Goal: Information Seeking & Learning: Find specific fact

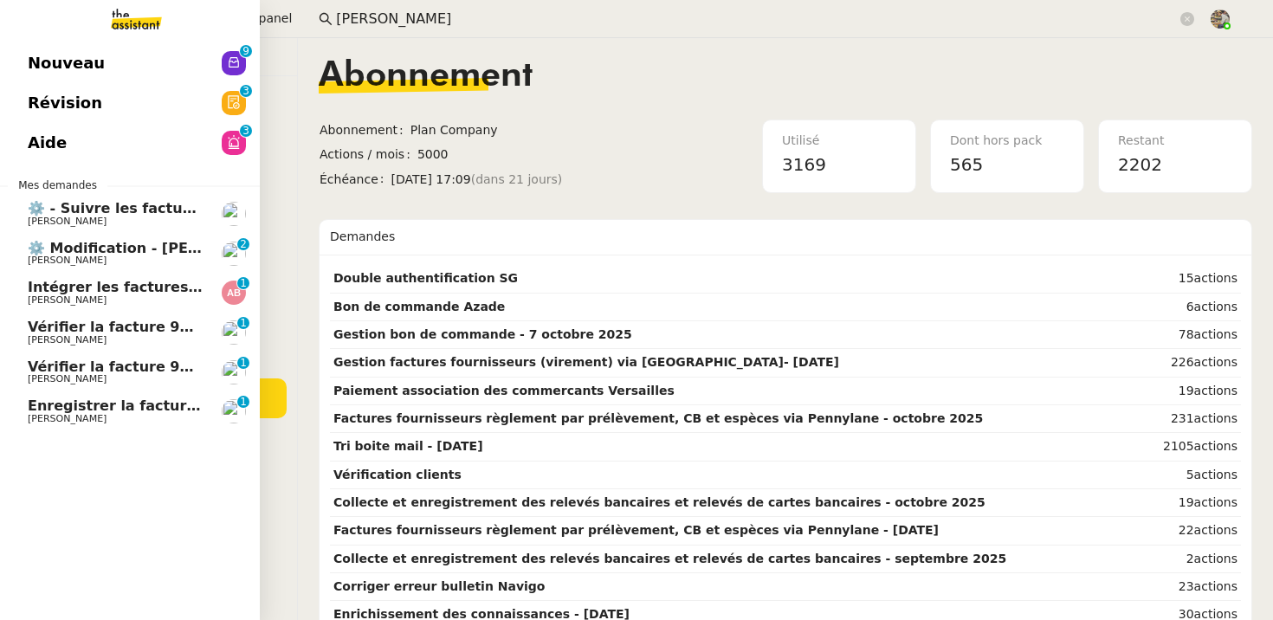
click at [144, 325] on span "Vérifier la facture 93157" at bounding box center [123, 327] width 191 height 16
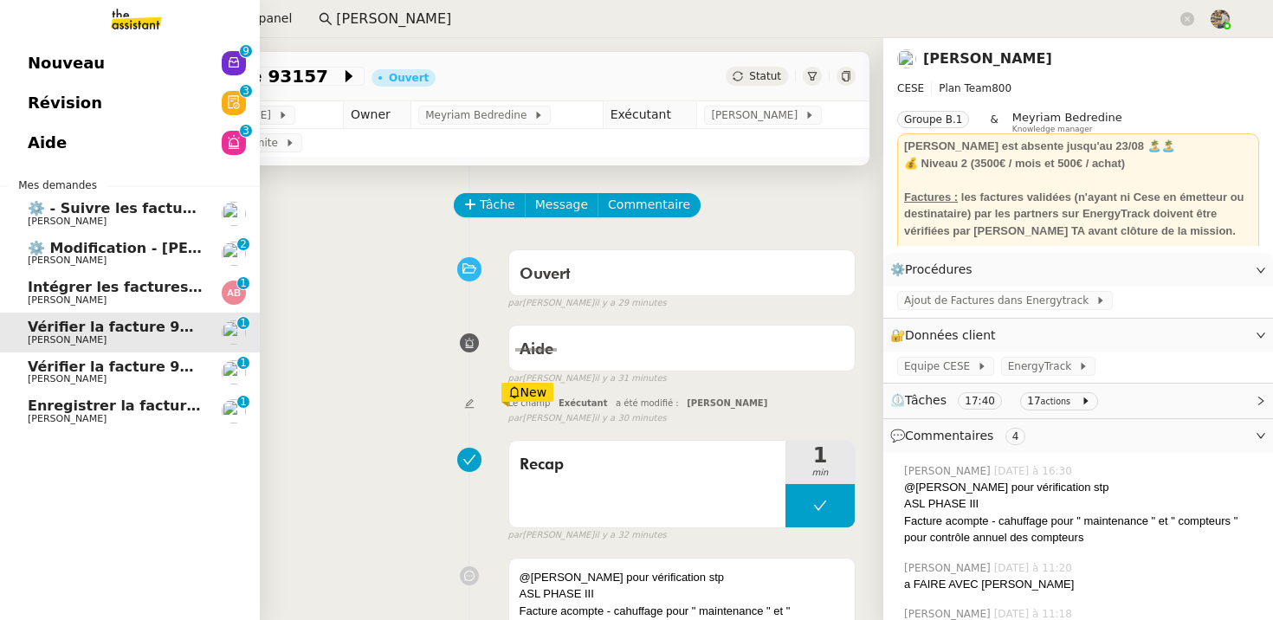
click at [48, 289] on span "Intégrer les factures à ENERGYTRACK" at bounding box center [175, 287] width 294 height 16
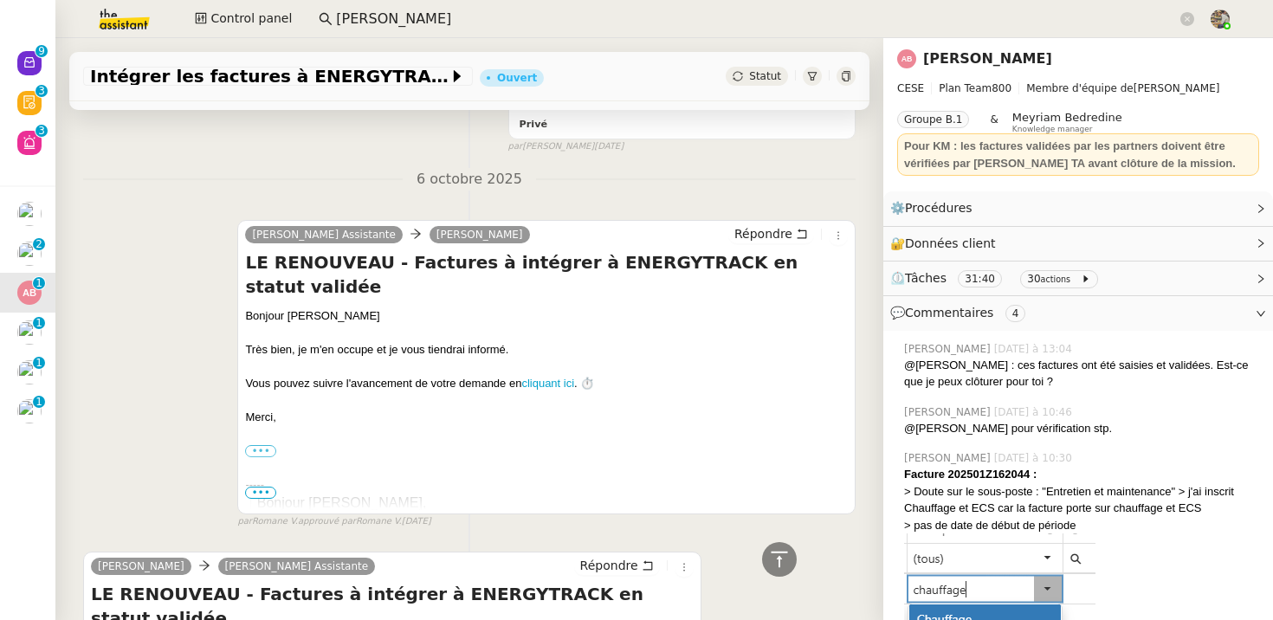
scroll to position [2117, 0]
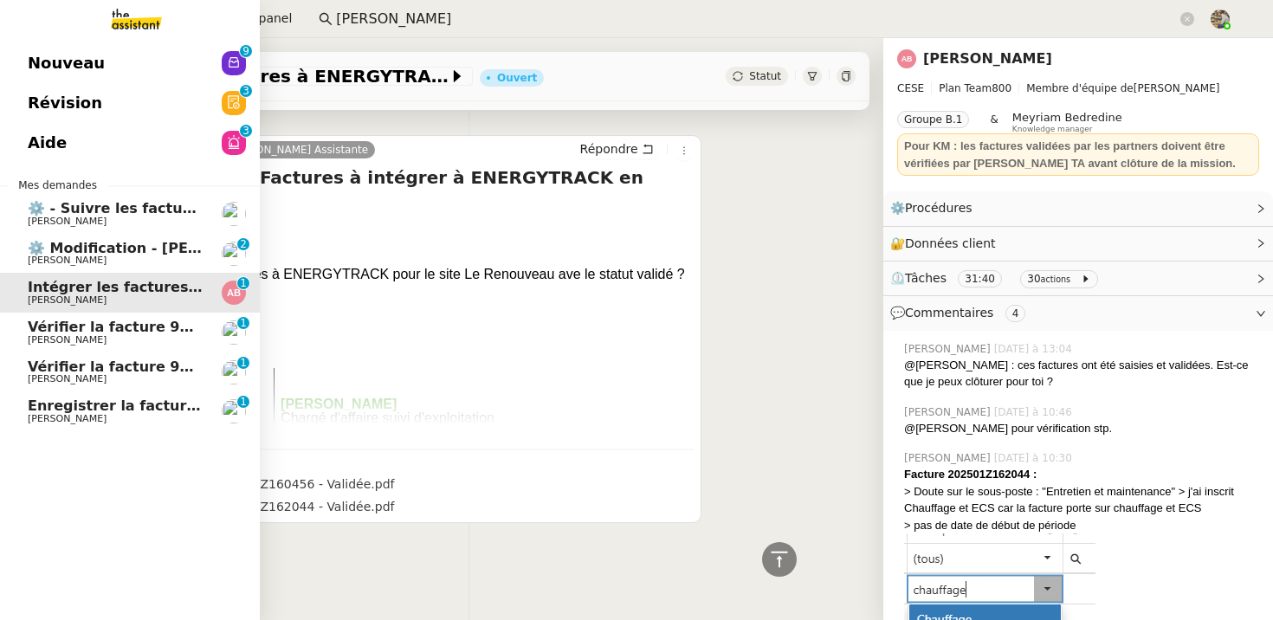
click at [100, 352] on link "Vérifier la facture 92672 [PERSON_NAME] Conceicao 0 1 2 3 4 5 6 7 8 9" at bounding box center [130, 372] width 260 height 40
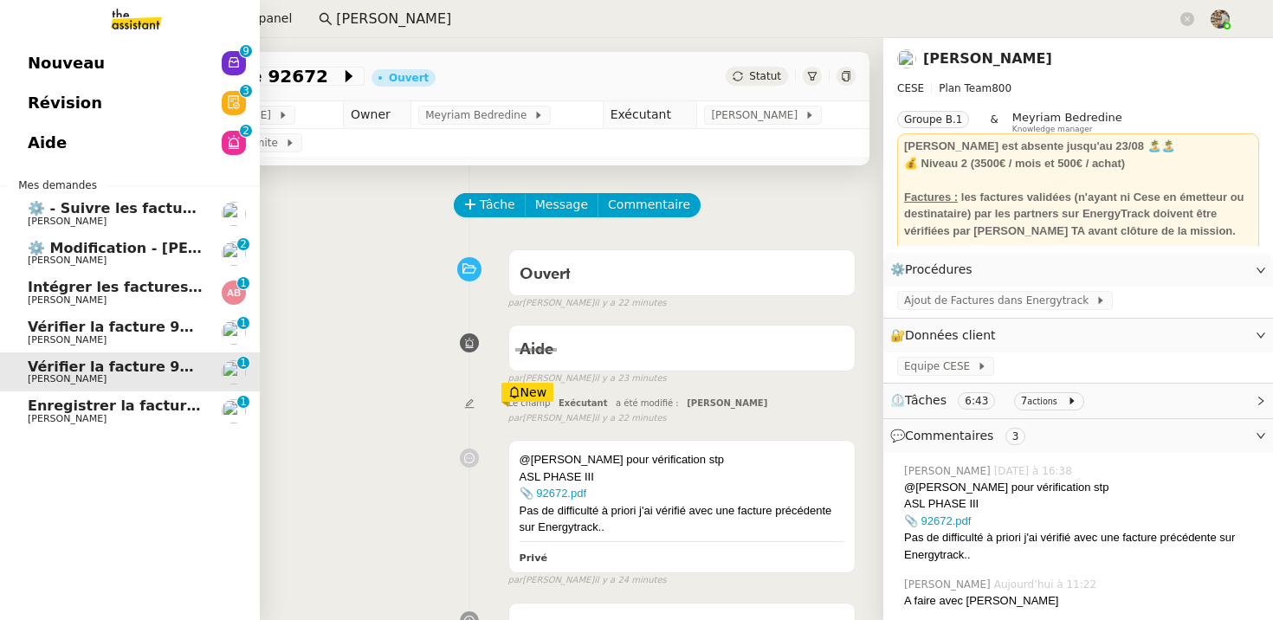
click at [39, 417] on span "[PERSON_NAME]" at bounding box center [67, 418] width 79 height 11
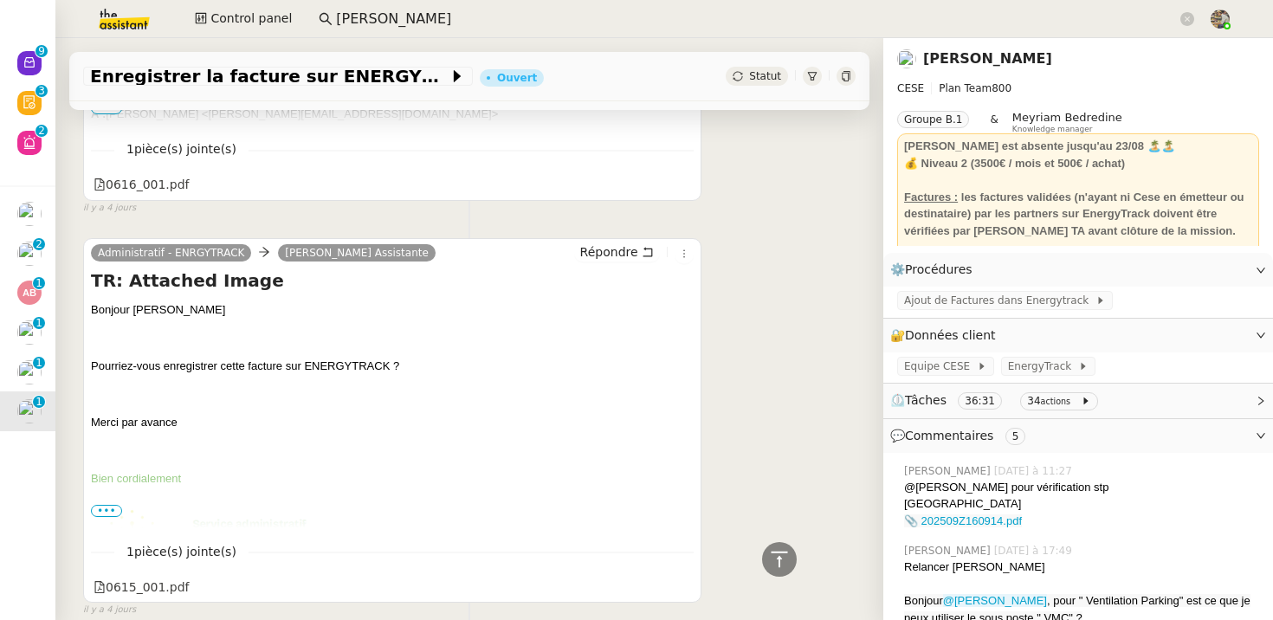
scroll to position [2143, 0]
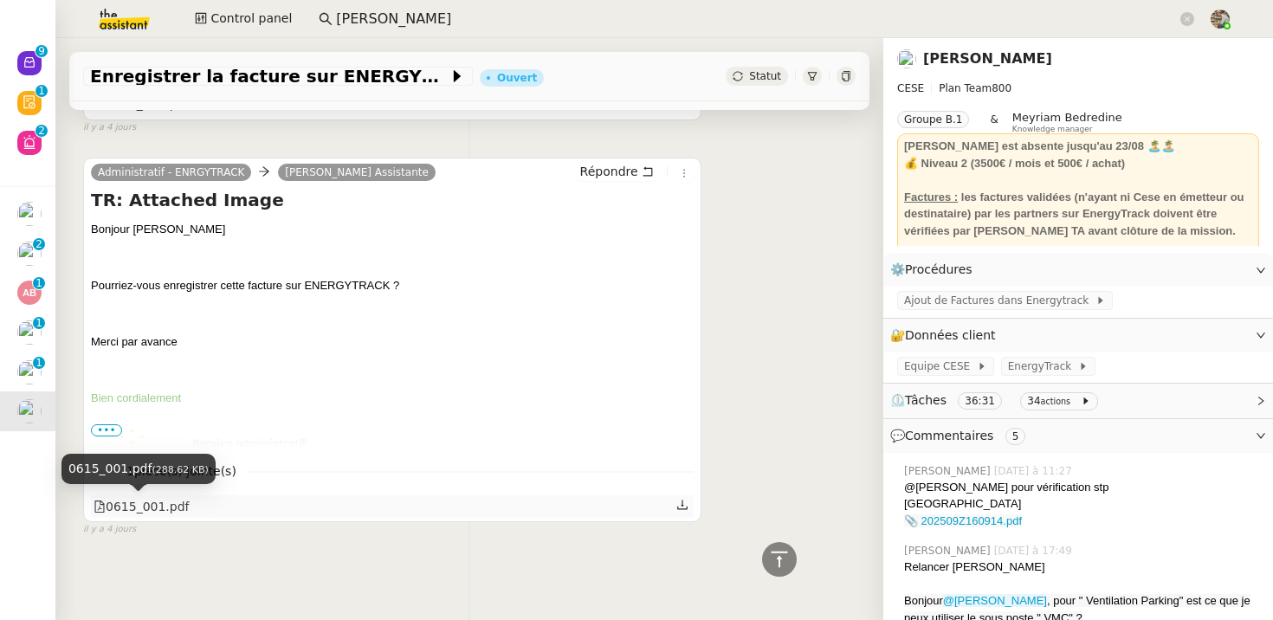
click at [139, 512] on div "0615_001.pdf" at bounding box center [142, 507] width 96 height 20
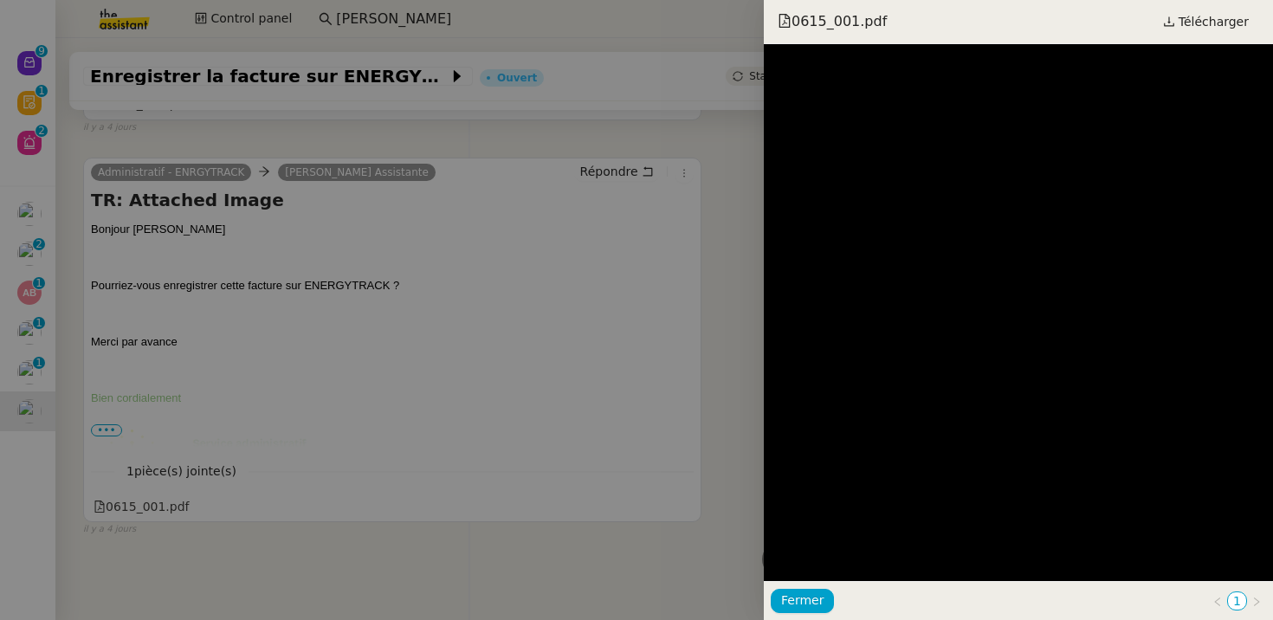
click at [546, 213] on div at bounding box center [636, 310] width 1273 height 620
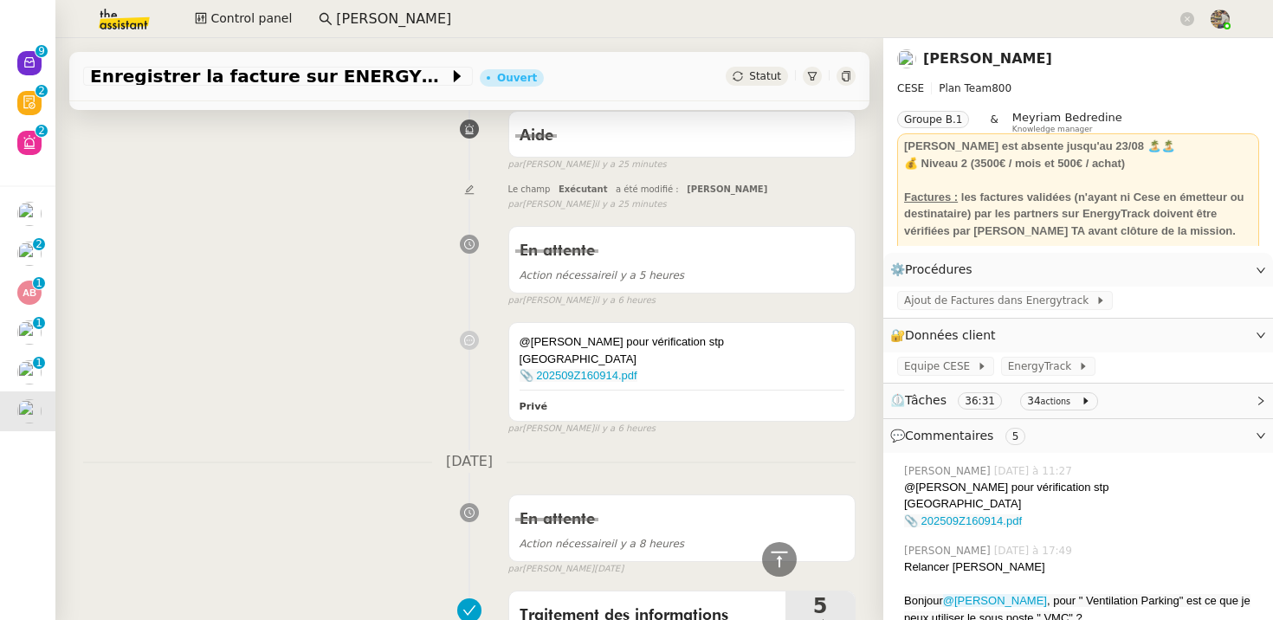
scroll to position [0, 0]
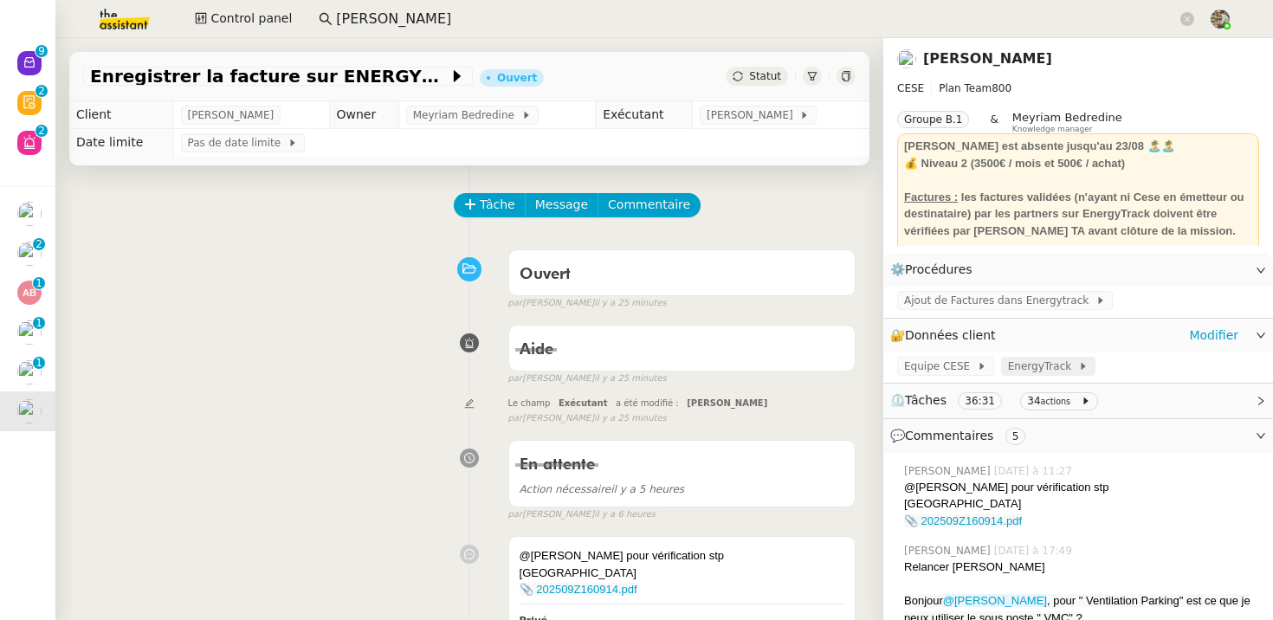
click at [1021, 361] on span "EnergyTrack" at bounding box center [1043, 366] width 70 height 17
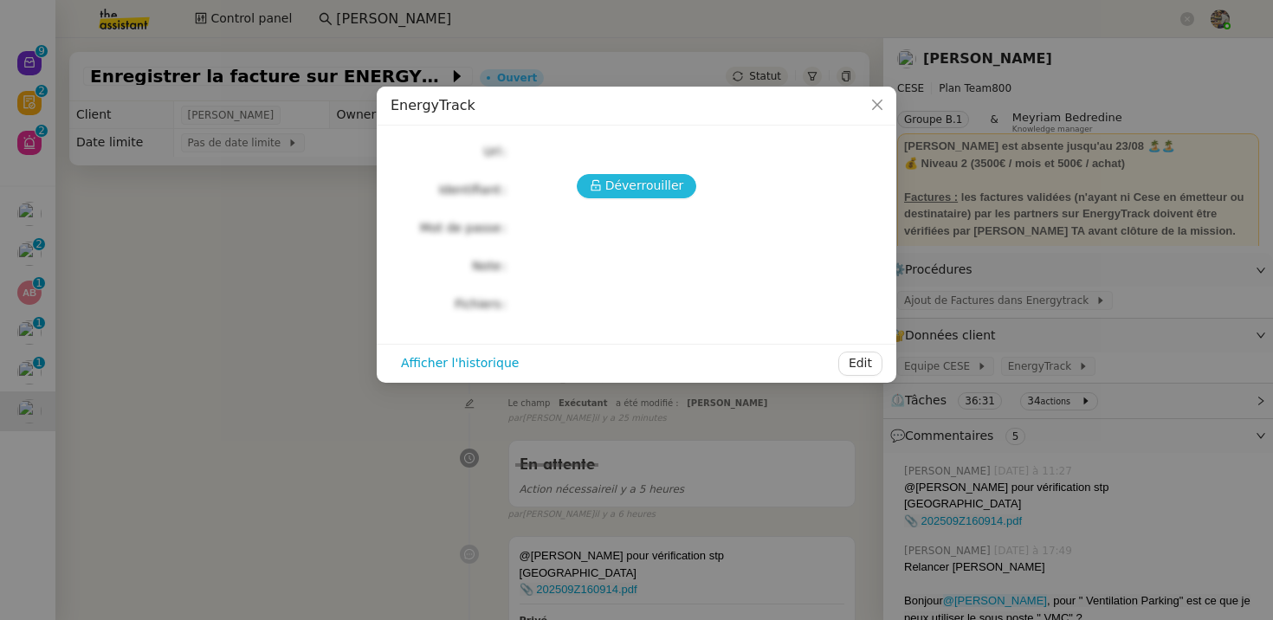
click at [662, 184] on span "Déverrouiller" at bounding box center [644, 186] width 79 height 20
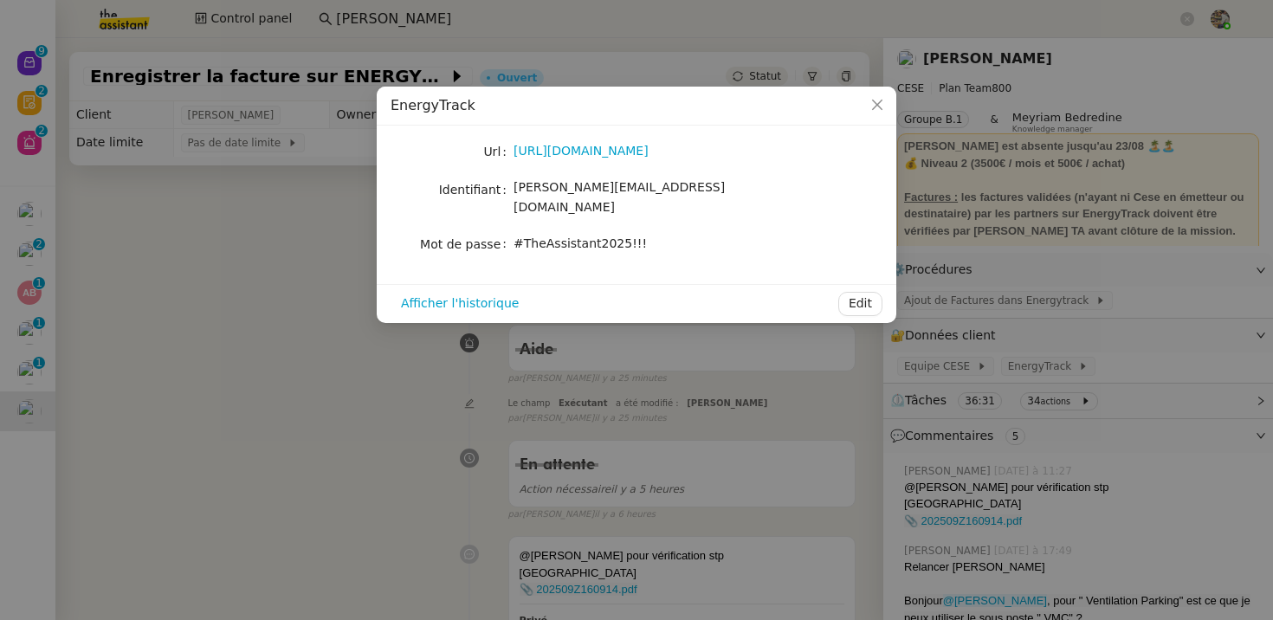
drag, startPoint x: 675, startPoint y: 148, endPoint x: 510, endPoint y: 157, distance: 165.6
click at [510, 157] on nz-form-item "Url [URL][DOMAIN_NAME]" at bounding box center [637, 151] width 492 height 24
copy nz-form-item "[URL][DOMAIN_NAME]"
click at [591, 236] on span "#TheAssistant2025!!!" at bounding box center [579, 243] width 133 height 14
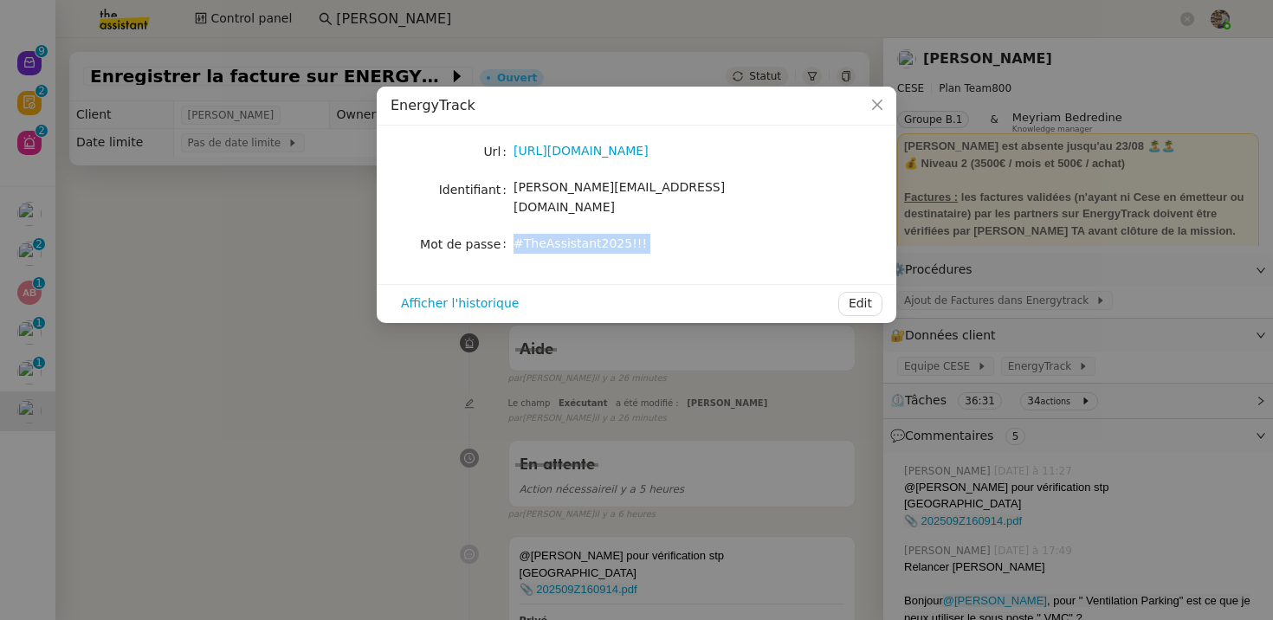
click at [591, 236] on span "#TheAssistant2025!!!" at bounding box center [579, 243] width 133 height 14
drag, startPoint x: 513, startPoint y: 226, endPoint x: 647, endPoint y: 226, distance: 134.2
click at [649, 234] on div "#TheAssistant2025!!!" at bounding box center [656, 244] width 287 height 20
drag, startPoint x: 647, startPoint y: 226, endPoint x: 514, endPoint y: 228, distance: 132.5
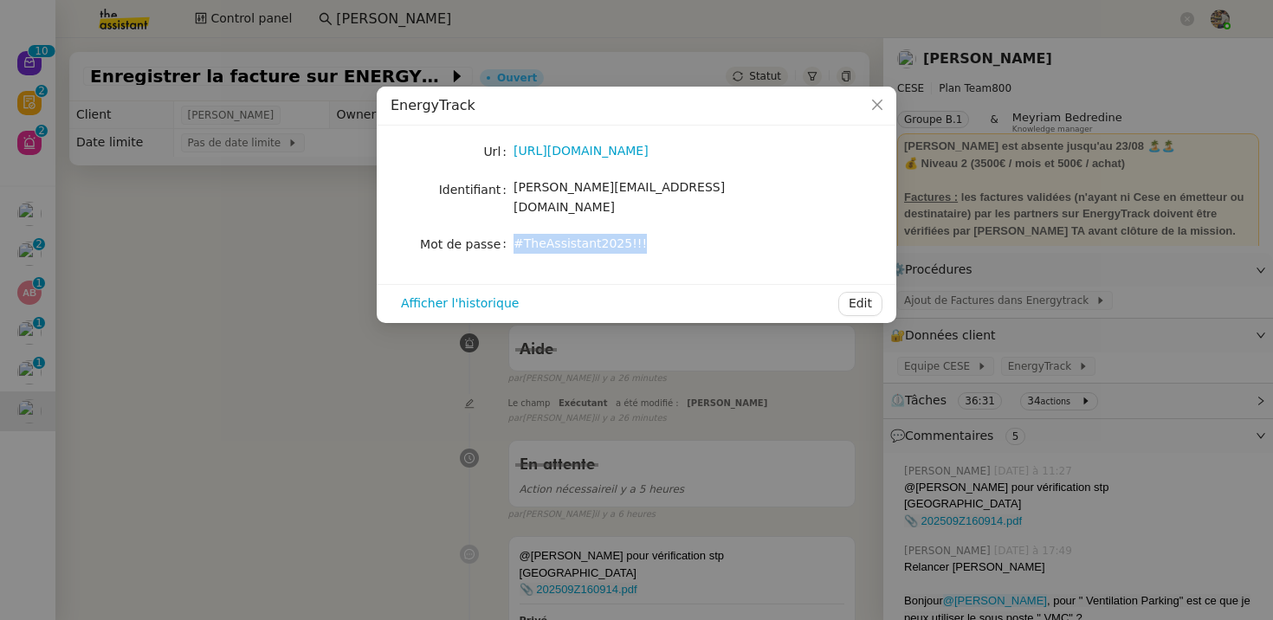
click at [514, 234] on div "#TheAssistant2025!!!" at bounding box center [656, 244] width 287 height 20
copy span "#TheAssistant2025!!!"
drag, startPoint x: 514, startPoint y: 191, endPoint x: 721, endPoint y: 191, distance: 207.0
click at [721, 191] on div "[PERSON_NAME][EMAIL_ADDRESS][DOMAIN_NAME]" at bounding box center [656, 198] width 287 height 41
copy span "[PERSON_NAME][EMAIL_ADDRESS][DOMAIN_NAME]"
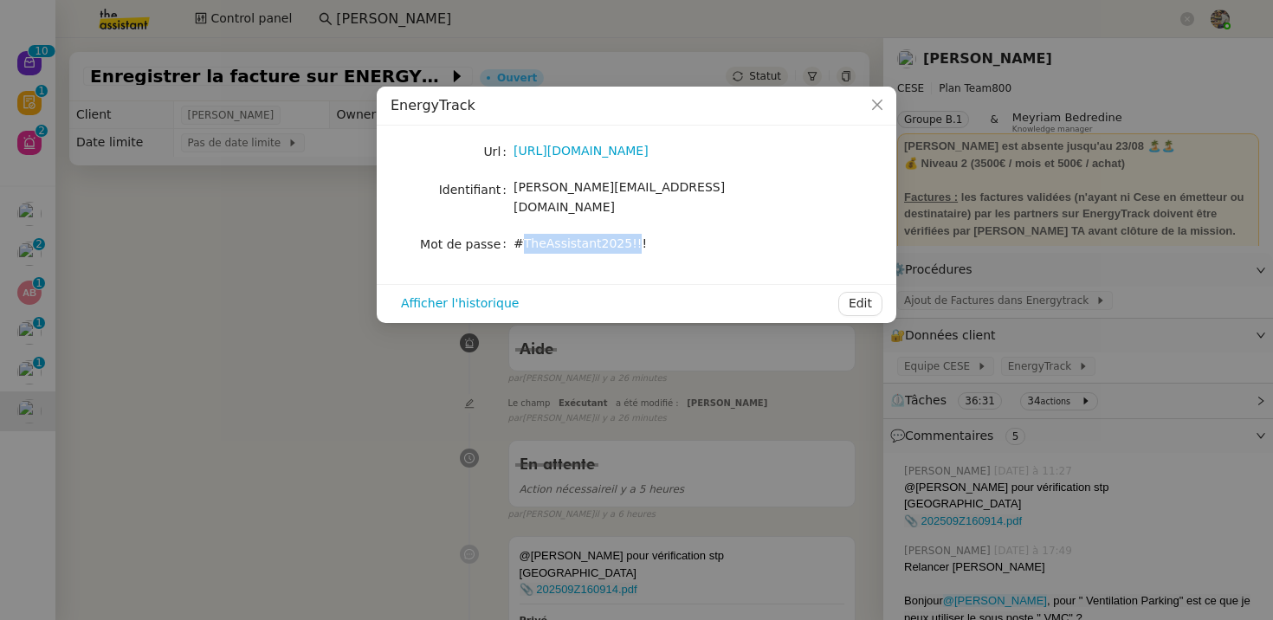
drag, startPoint x: 518, startPoint y: 226, endPoint x: 632, endPoint y: 226, distance: 114.3
click at [632, 236] on span "#TheAssistant2025!!!" at bounding box center [579, 243] width 133 height 14
drag, startPoint x: 655, startPoint y: 228, endPoint x: 511, endPoint y: 229, distance: 143.8
click at [510, 232] on nz-form-item "Mot de passe [SECURITY_DATA]" at bounding box center [637, 244] width 492 height 24
copy nz-form-item "#TheAssistant2025!!!"
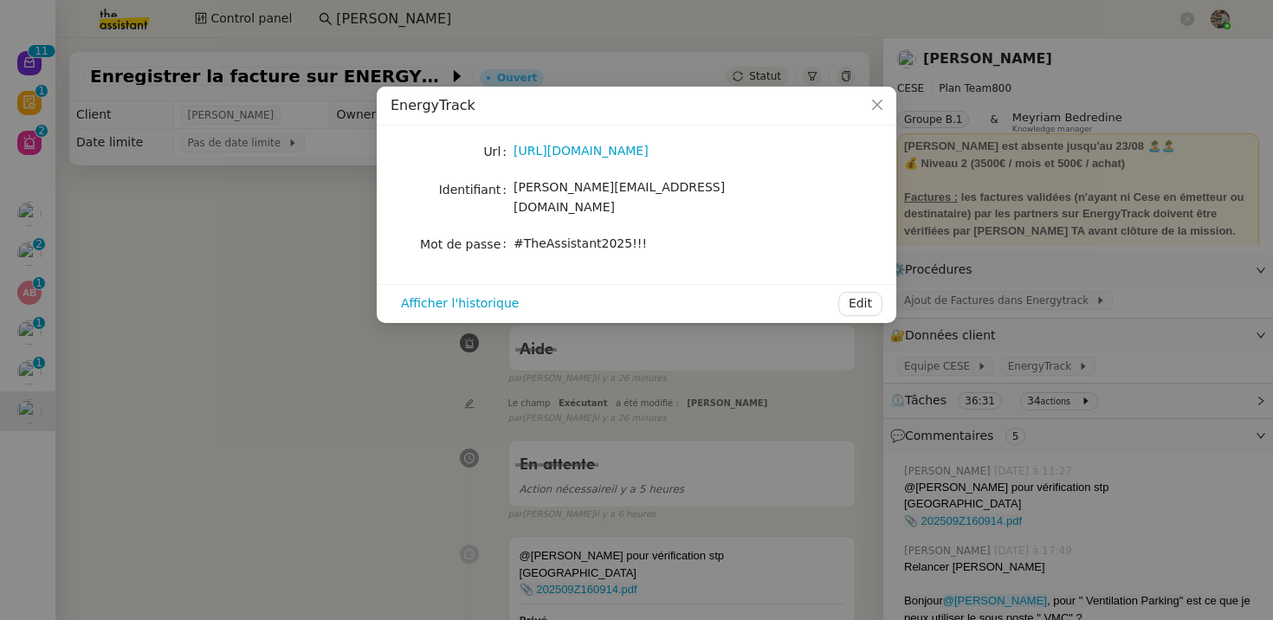
click at [965, 224] on nz-modal-container "EnergyTrack Url [URL][DOMAIN_NAME] Identifiant [PERSON_NAME][EMAIL_ADDRESS][DOM…" at bounding box center [636, 310] width 1273 height 620
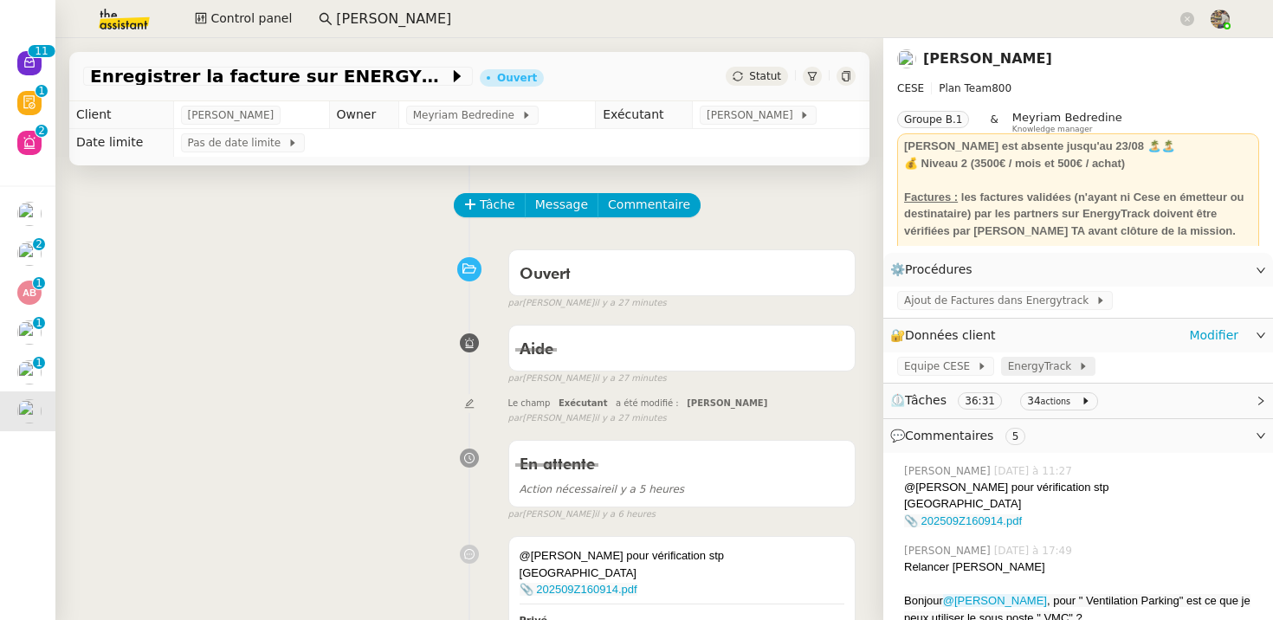
click at [1045, 366] on span "EnergyTrack" at bounding box center [1043, 366] width 70 height 17
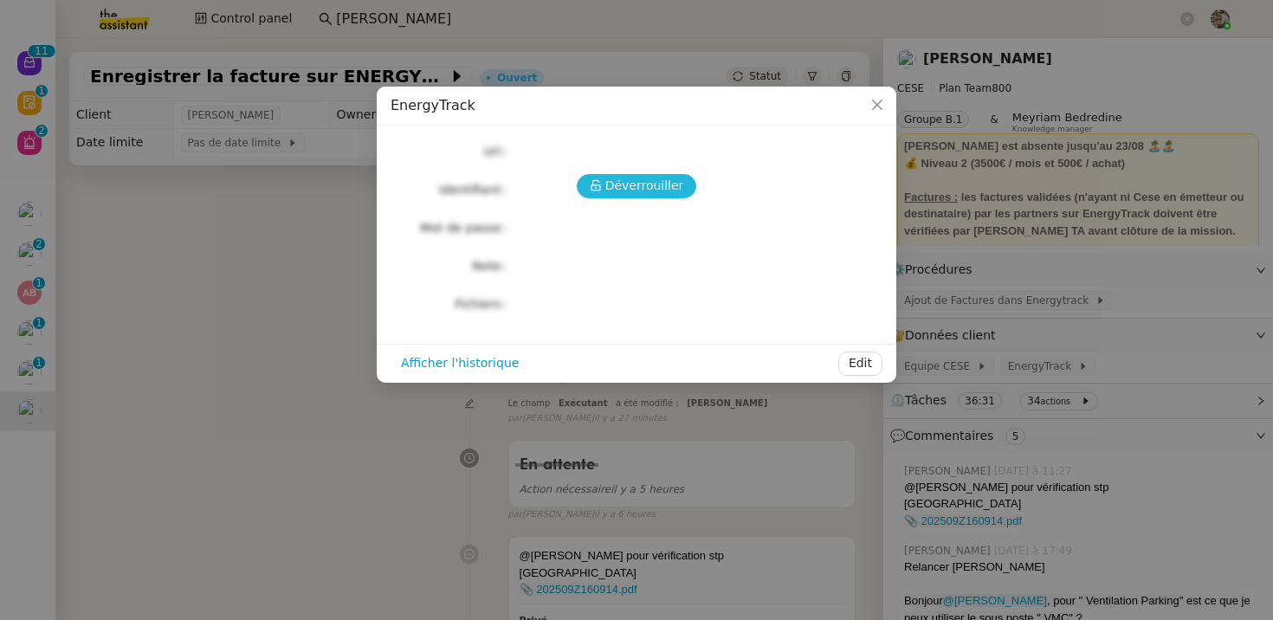
click at [627, 181] on span "Déverrouiller" at bounding box center [644, 186] width 79 height 20
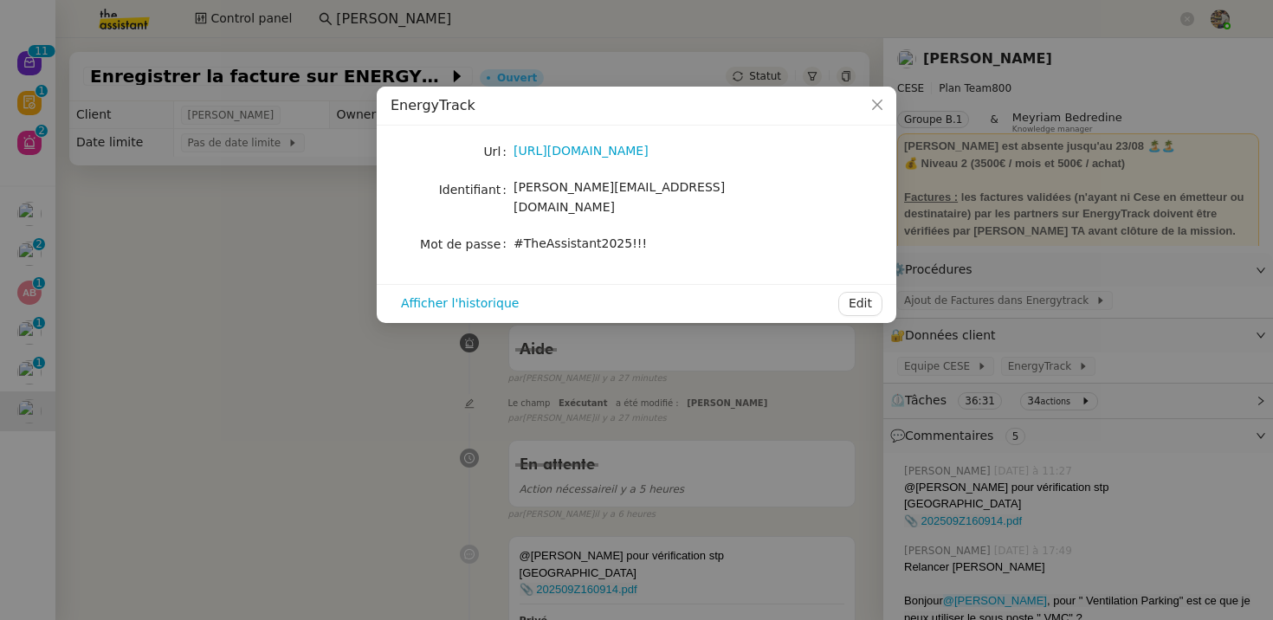
click at [622, 187] on span "[PERSON_NAME][EMAIL_ADDRESS][DOMAIN_NAME]" at bounding box center [618, 197] width 211 height 34
copy span "[PERSON_NAME][EMAIL_ADDRESS][DOMAIN_NAME]"
drag, startPoint x: 515, startPoint y: 229, endPoint x: 663, endPoint y: 229, distance: 148.1
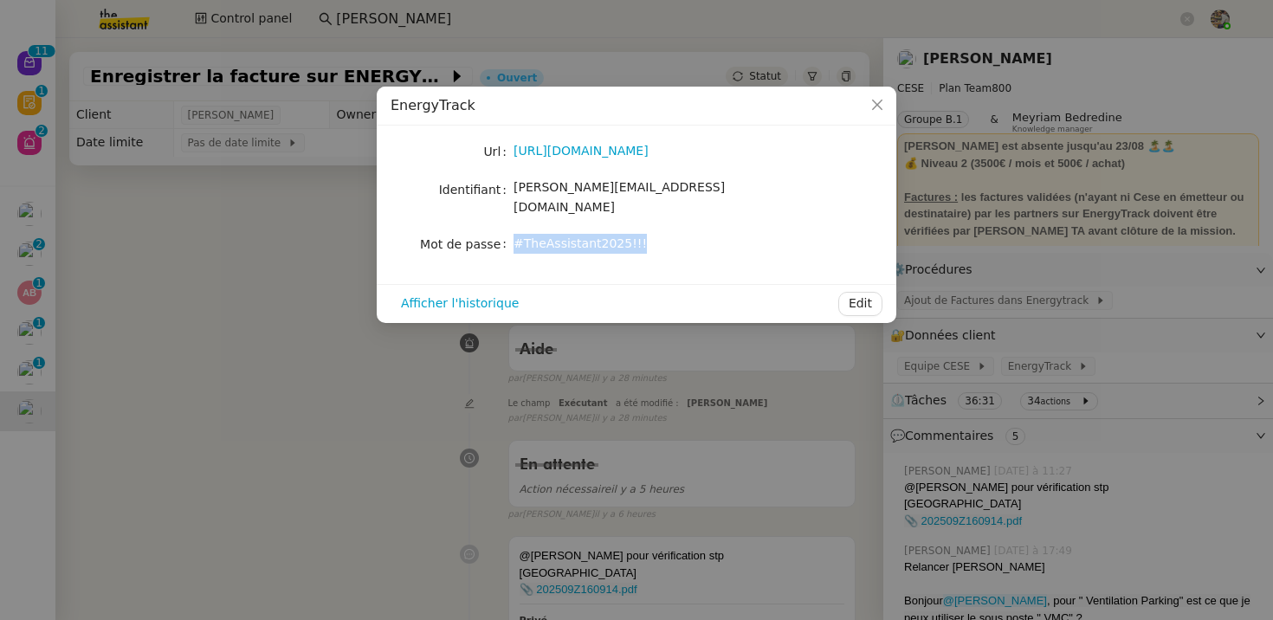
click at [663, 234] on div "#TheAssistant2025!!!" at bounding box center [656, 244] width 287 height 20
copy span "#TheAssistant2025!!!"
click at [267, 399] on nz-modal-container "EnergyTrack Url [URL][DOMAIN_NAME] Identifiant [PERSON_NAME][EMAIL_ADDRESS][DOM…" at bounding box center [636, 310] width 1273 height 620
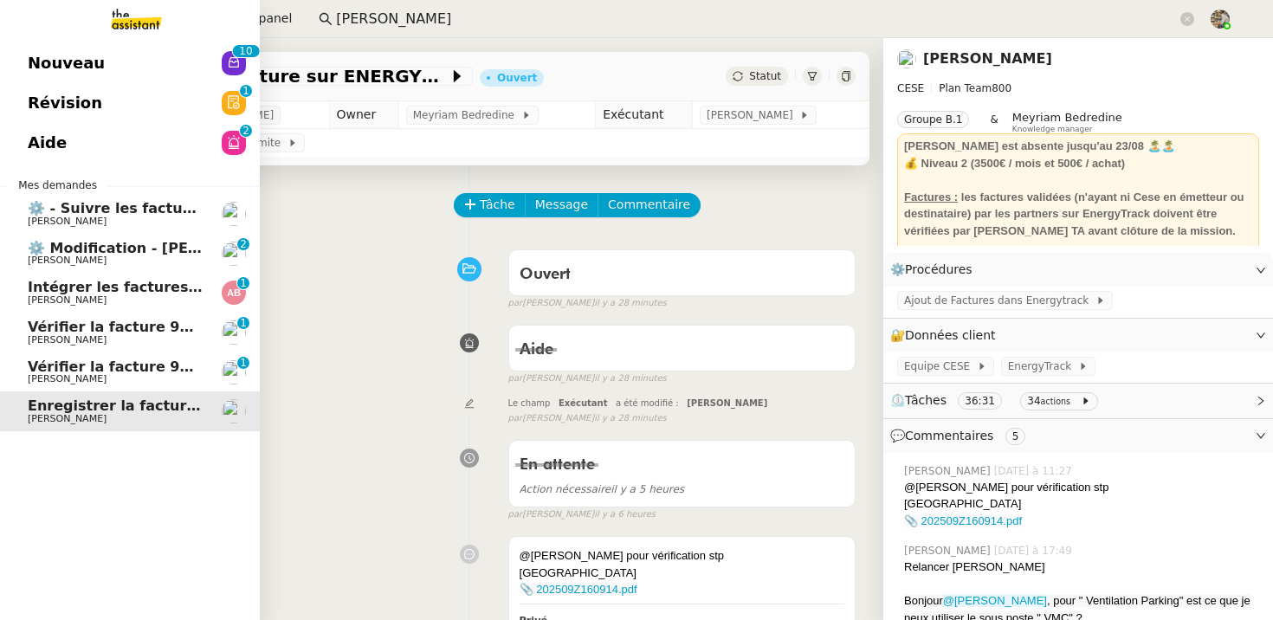
click at [76, 225] on span "[PERSON_NAME]" at bounding box center [67, 221] width 79 height 11
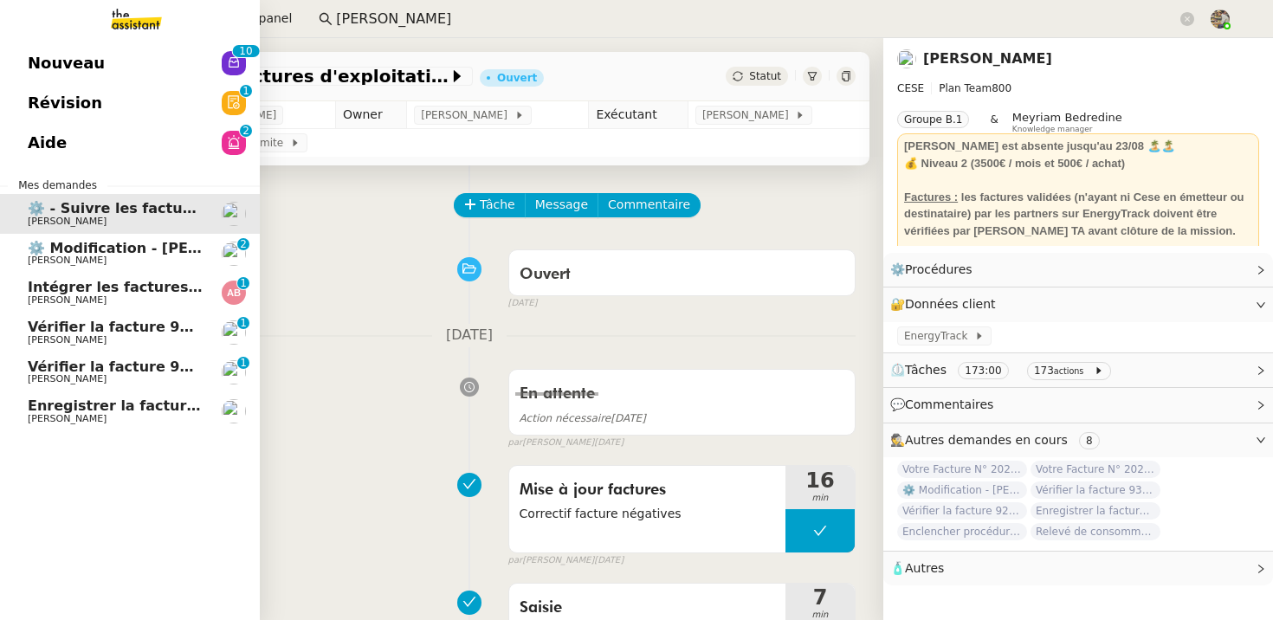
click at [56, 418] on span "[PERSON_NAME]" at bounding box center [67, 418] width 79 height 11
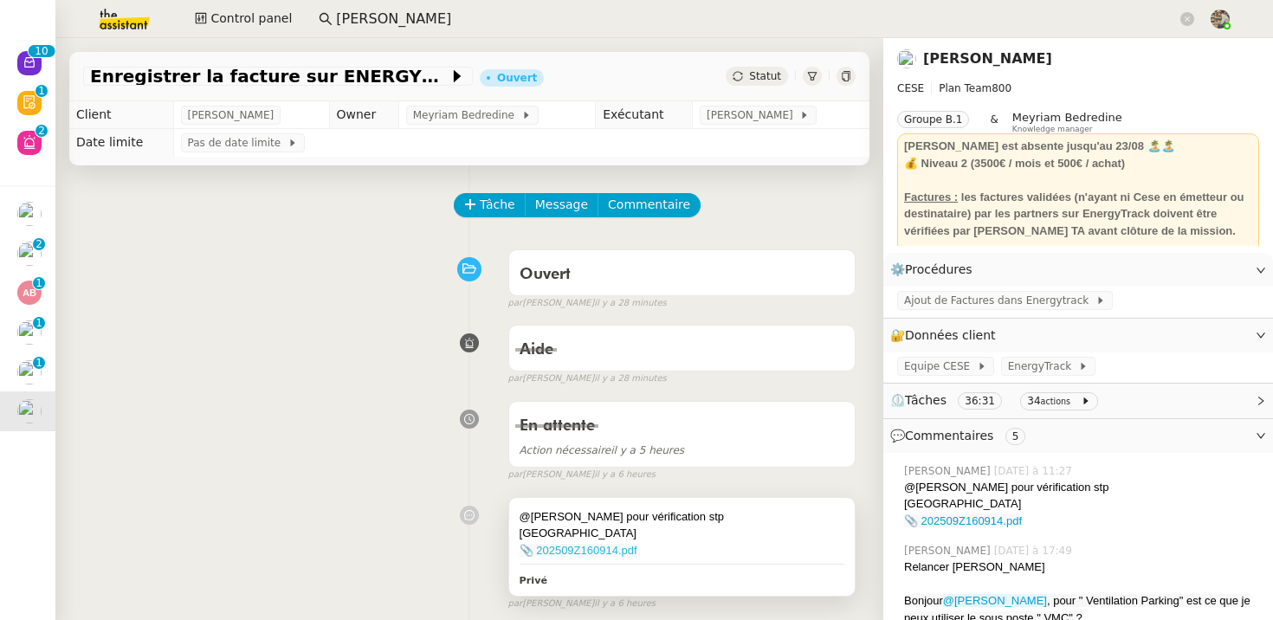
click at [603, 552] on link "📎 202509Z160914.pdf" at bounding box center [579, 550] width 118 height 13
